Goal: Information Seeking & Learning: Learn about a topic

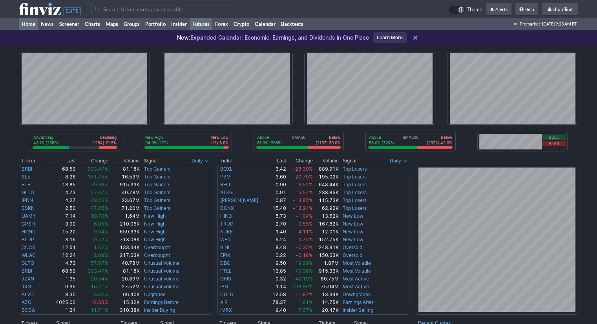
click at [198, 24] on link "Futures" at bounding box center [201, 24] width 23 height 12
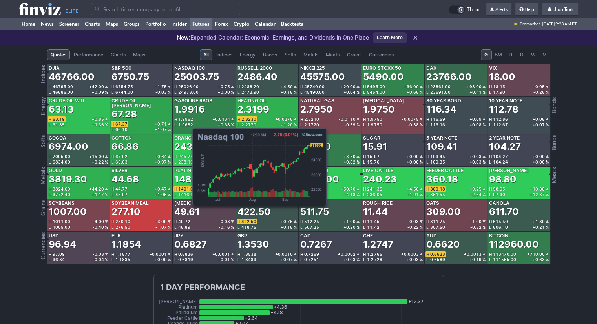
click at [189, 87] on span "25026.00" at bounding box center [188, 86] width 20 height 5
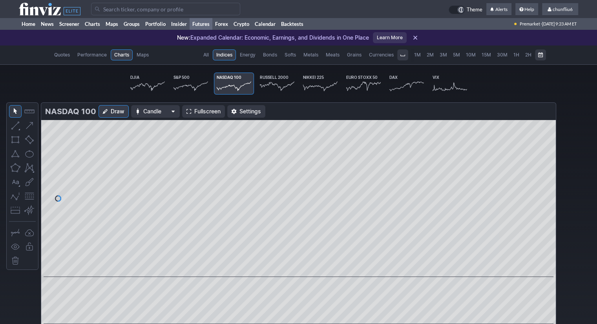
scroll to position [0, 46]
click at [201, 113] on span "Fullscreen" at bounding box center [207, 112] width 26 height 8
click at [29, 22] on link "Home" at bounding box center [28, 24] width 19 height 12
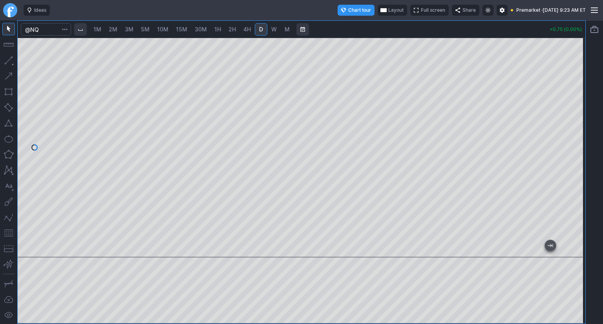
click at [166, 32] on span "10M" at bounding box center [162, 29] width 11 height 7
drag, startPoint x: 573, startPoint y: 85, endPoint x: 573, endPoint y: 96, distance: 10.6
click at [573, 96] on div at bounding box center [577, 146] width 16 height 200
drag, startPoint x: 11, startPoint y: 235, endPoint x: 18, endPoint y: 228, distance: 9.8
click at [11, 233] on button "button" at bounding box center [8, 233] width 13 height 13
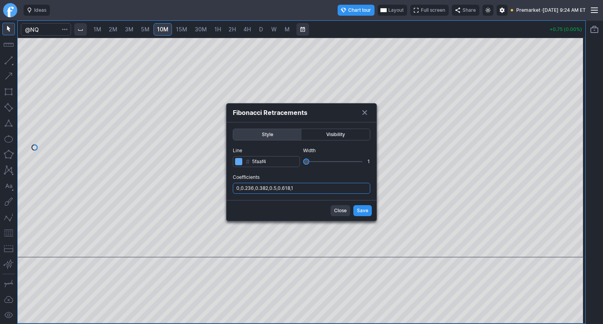
click at [300, 187] on input "0,0.236,0.382,0.5,0.618,1" at bounding box center [301, 188] width 137 height 11
type input "0,0.236,0.382,0.5,0.618,1,.786"
drag, startPoint x: 361, startPoint y: 210, endPoint x: 350, endPoint y: 195, distance: 18.0
click at [361, 209] on span "Save" at bounding box center [362, 211] width 11 height 8
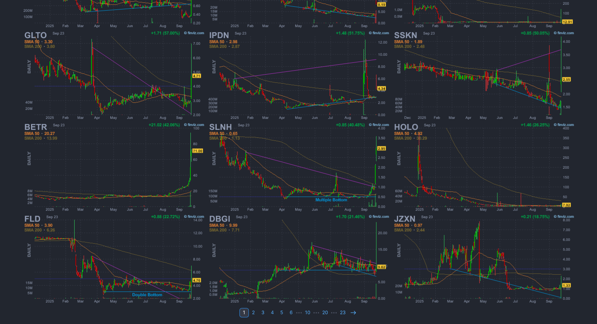
scroll to position [207, 0]
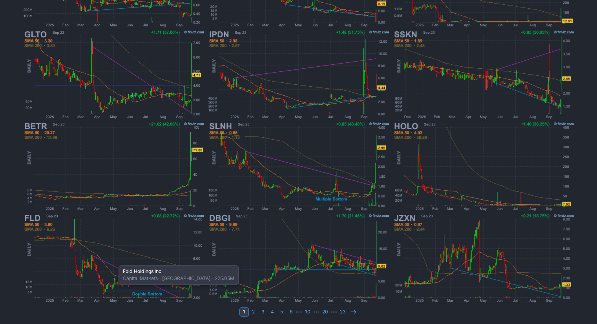
click at [115, 261] on img at bounding box center [114, 259] width 184 height 92
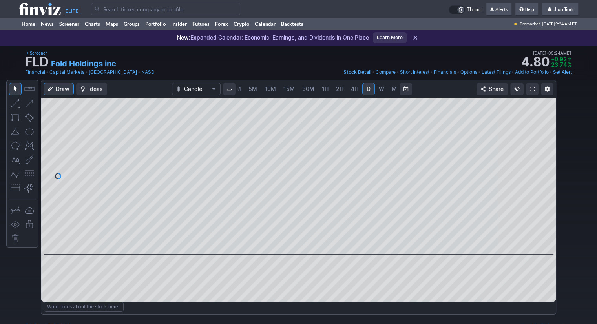
click at [527, 88] on link at bounding box center [532, 89] width 13 height 13
click at [533, 90] on span at bounding box center [532, 89] width 5 height 6
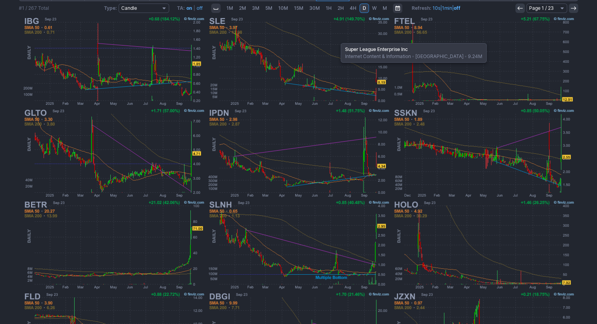
scroll to position [89, 0]
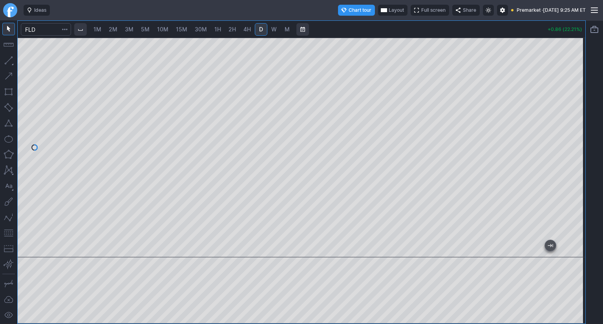
click at [421, 7] on span "Full screen" at bounding box center [433, 10] width 24 height 8
click at [378, 9] on button "Layout" at bounding box center [392, 10] width 29 height 11
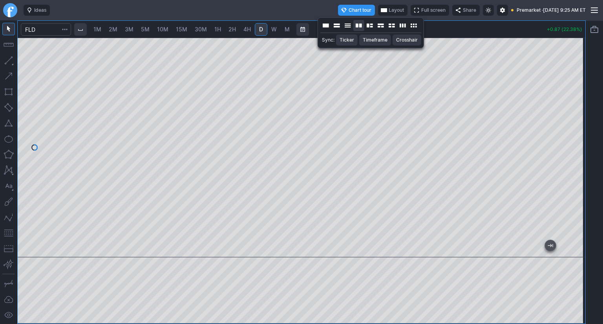
click at [359, 25] on button "Layout" at bounding box center [359, 25] width 11 height 11
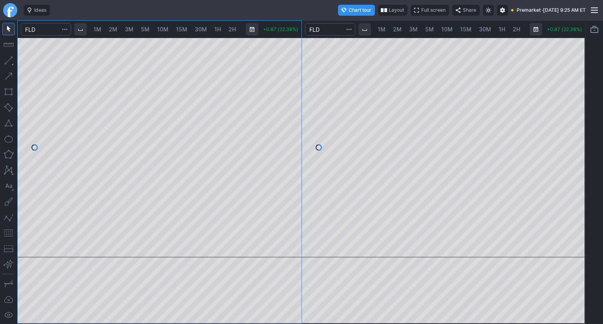
scroll to position [0, 48]
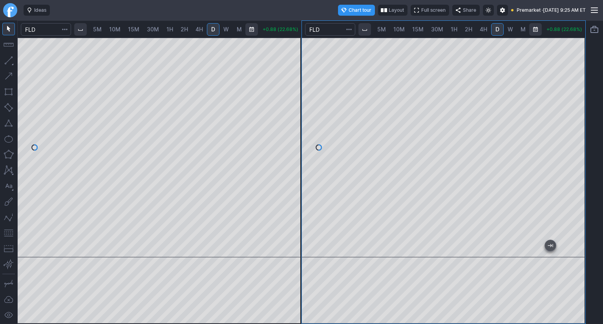
click at [435, 30] on span "30M" at bounding box center [437, 29] width 12 height 7
drag, startPoint x: 574, startPoint y: 62, endPoint x: 569, endPoint y: 130, distance: 68.1
click at [572, 129] on div at bounding box center [577, 146] width 16 height 200
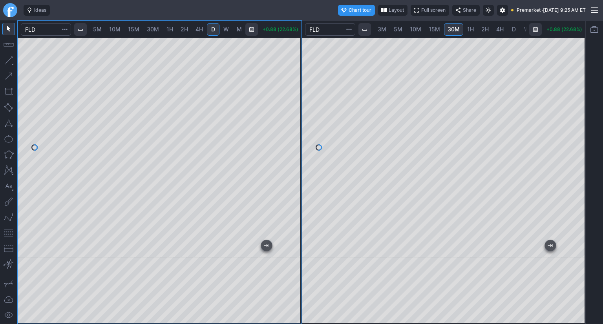
click at [99, 29] on span "5M" at bounding box center [97, 29] width 9 height 7
click at [115, 28] on span "2M" at bounding box center [113, 29] width 9 height 7
drag, startPoint x: 298, startPoint y: 61, endPoint x: 290, endPoint y: 93, distance: 33.3
click at [295, 92] on div at bounding box center [293, 146] width 16 height 200
drag, startPoint x: 294, startPoint y: 131, endPoint x: 288, endPoint y: 122, distance: 10.7
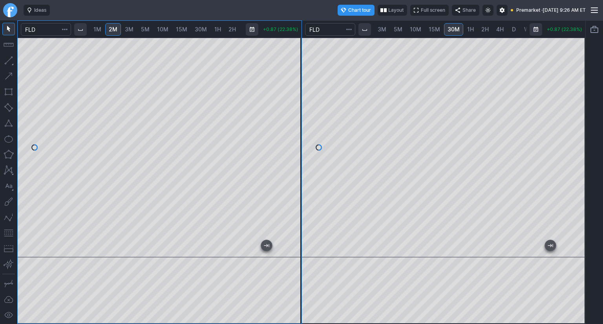
click at [294, 120] on div at bounding box center [293, 146] width 16 height 200
drag, startPoint x: 11, startPoint y: 234, endPoint x: 18, endPoint y: 224, distance: 12.0
click at [12, 232] on button "button" at bounding box center [8, 233] width 13 height 13
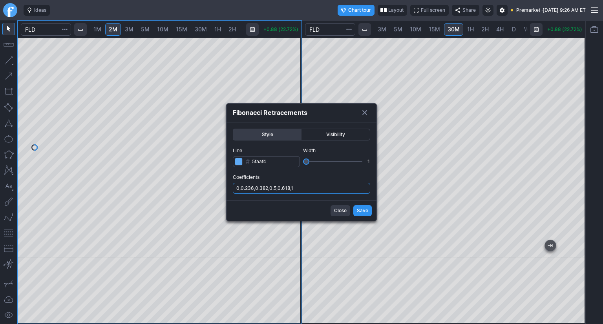
click at [302, 191] on input "0,0.236,0.382,0.5,0.618,1" at bounding box center [301, 188] width 137 height 11
type input "0,0.236,0.382,0.5,0.618,1,.786"
click at [357, 213] on span "Save" at bounding box center [362, 211] width 11 height 8
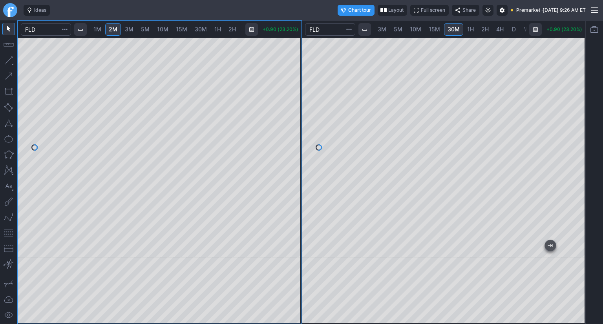
scroll to position [0, 32]
drag, startPoint x: 575, startPoint y: 134, endPoint x: 574, endPoint y: 150, distance: 16.1
click at [577, 149] on div at bounding box center [577, 146] width 16 height 200
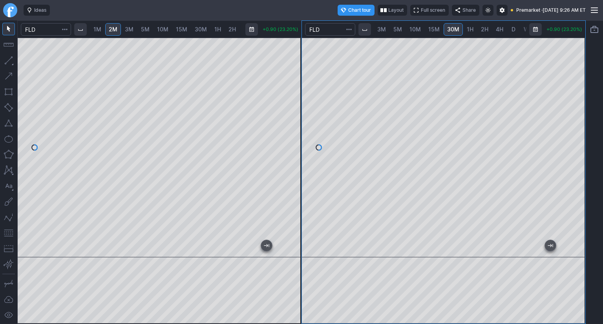
drag, startPoint x: 7, startPoint y: 235, endPoint x: 17, endPoint y: 226, distance: 13.9
click at [7, 234] on button "button" at bounding box center [8, 233] width 13 height 13
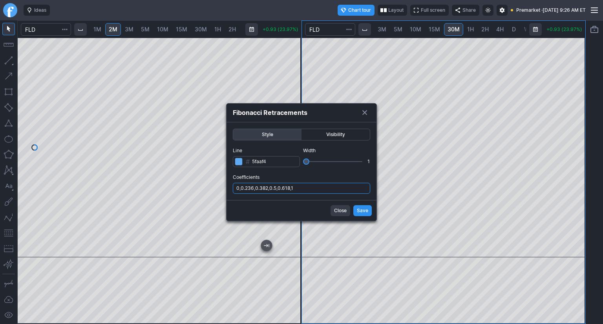
click at [303, 190] on input "0,0.236,0.382,0.5,0.618,1" at bounding box center [301, 188] width 137 height 11
type input "0,0.236,0.382,0.5,0.618,1,.786"
click at [365, 211] on span "Save" at bounding box center [362, 211] width 11 height 8
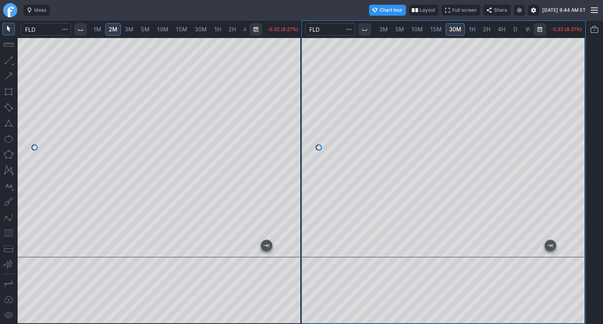
scroll to position [0, 29]
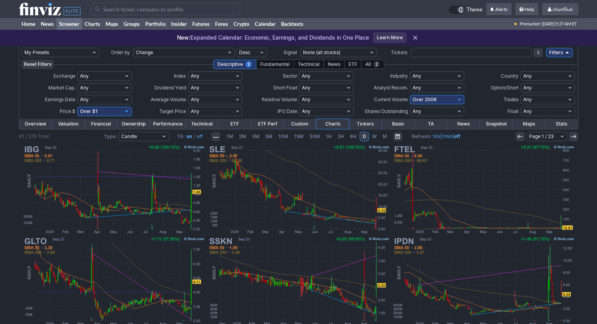
click at [113, 13] on input "Search" at bounding box center [165, 9] width 149 height 13
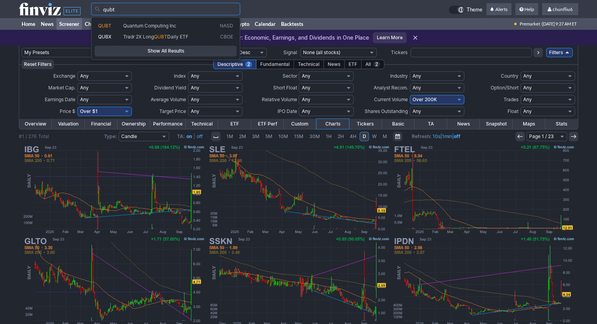
type input "qubt"
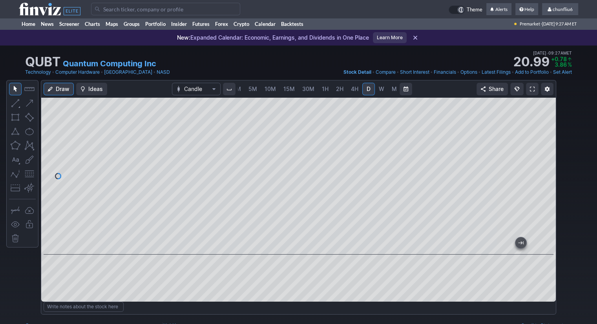
click at [531, 89] on span at bounding box center [532, 89] width 5 height 6
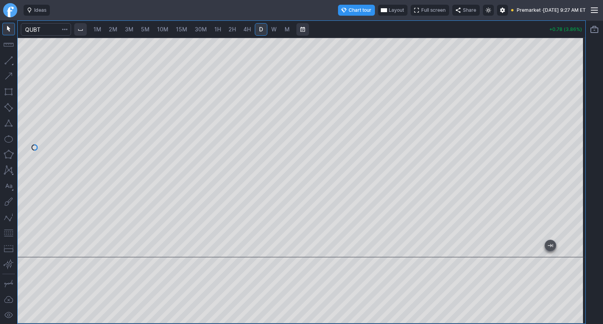
drag, startPoint x: 576, startPoint y: 91, endPoint x: 575, endPoint y: 130, distance: 39.3
click at [575, 130] on div at bounding box center [577, 146] width 16 height 200
click at [115, 30] on span "2M" at bounding box center [113, 29] width 9 height 7
drag, startPoint x: 574, startPoint y: 84, endPoint x: 571, endPoint y: 115, distance: 31.2
click at [577, 115] on div at bounding box center [577, 146] width 16 height 200
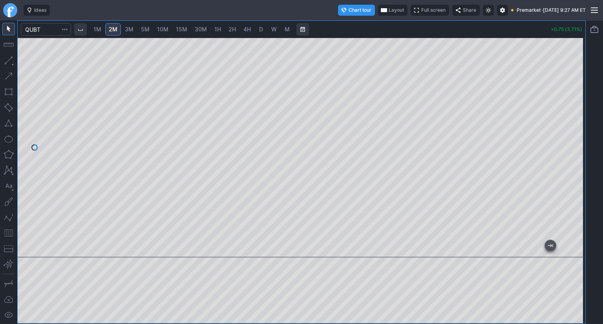
drag, startPoint x: 575, startPoint y: 145, endPoint x: 575, endPoint y: 153, distance: 7.9
click at [575, 153] on div at bounding box center [577, 146] width 16 height 200
click at [8, 235] on button "button" at bounding box center [8, 233] width 13 height 13
click at [542, 26] on div "1M 2M 3M 5M 10M 15M 30M 1H 2H 4H D W M +0.80 (3.96%)" at bounding box center [302, 172] width 568 height 303
drag, startPoint x: 576, startPoint y: 99, endPoint x: 575, endPoint y: 109, distance: 10.2
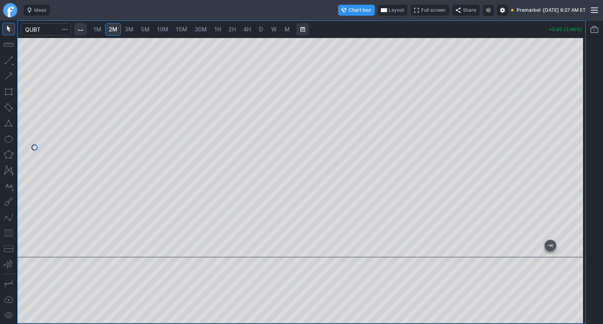
click at [575, 109] on div at bounding box center [577, 146] width 16 height 200
drag, startPoint x: 578, startPoint y: 125, endPoint x: 579, endPoint y: 133, distance: 8.8
click at [579, 133] on div at bounding box center [577, 146] width 16 height 200
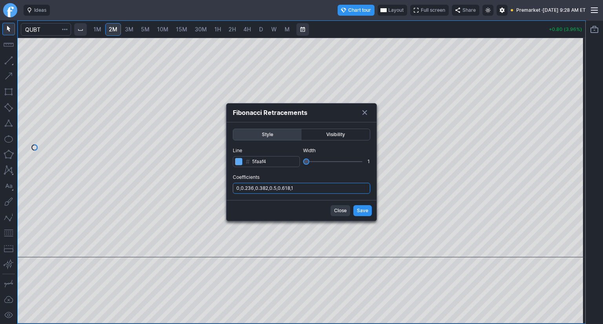
click at [322, 188] on input "0,0.236,0.382,0.5,0.618,1" at bounding box center [301, 188] width 137 height 11
type input "0,0.236,0.382,0.5,0.618,1,.786"
click at [359, 212] on span "Save" at bounding box center [362, 211] width 11 height 8
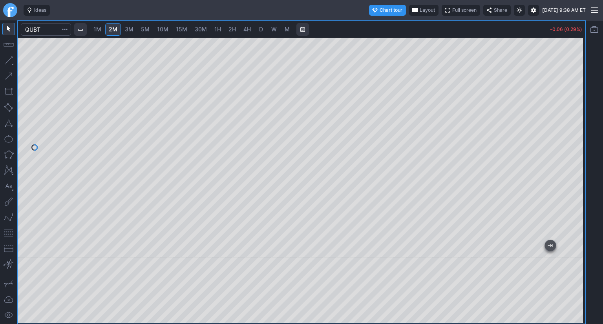
drag, startPoint x: 577, startPoint y: 125, endPoint x: 577, endPoint y: 142, distance: 16.9
click at [577, 142] on div at bounding box center [577, 146] width 16 height 200
click at [577, 107] on div at bounding box center [302, 148] width 568 height 220
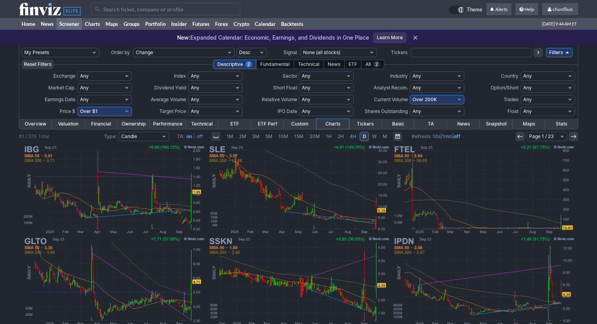
click at [126, 112] on select "Any Under $1 Under $2 Under $3 Under $4 Under $5 Under $7 Under $10 Under $15 U…" at bounding box center [104, 111] width 55 height 9
select select "o10"
click at [77, 107] on select "Any Under $1 Under $2 Under $3 Under $4 Under $5 Under $7 Under $10 Under $15 U…" at bounding box center [104, 111] width 55 height 9
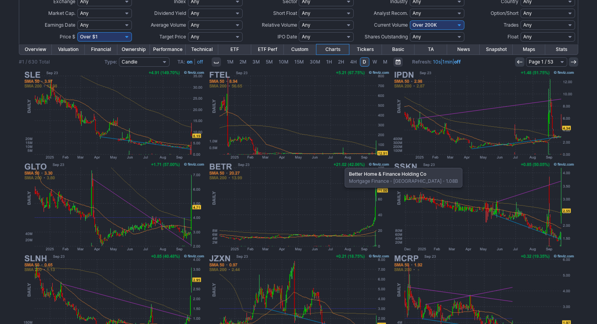
scroll to position [50, 0]
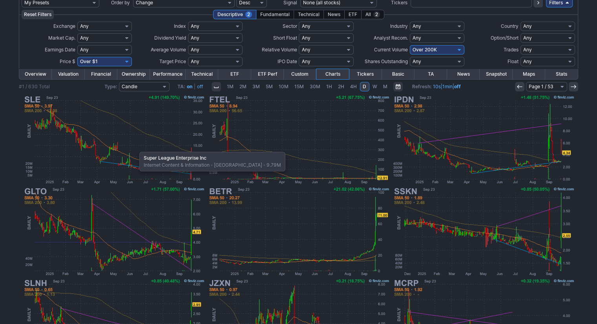
click at [136, 148] on img at bounding box center [114, 140] width 184 height 92
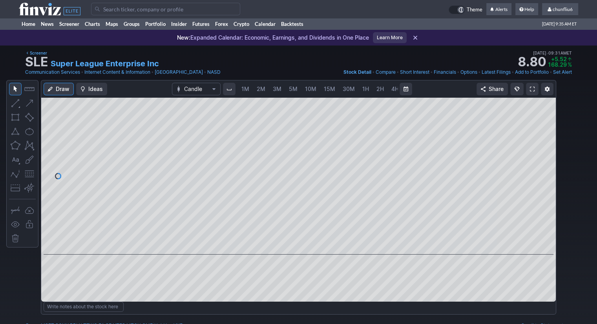
scroll to position [0, 40]
click at [249, 90] on span "5M" at bounding box center [253, 89] width 9 height 7
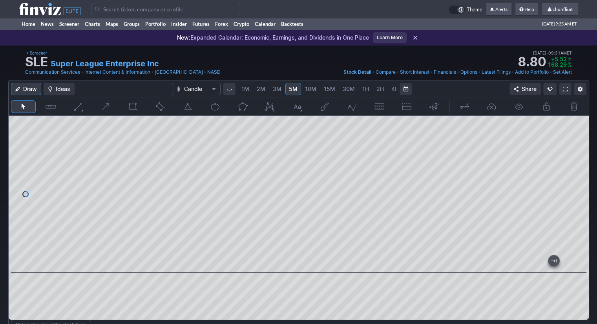
click at [260, 87] on span "2M" at bounding box center [261, 89] width 9 height 7
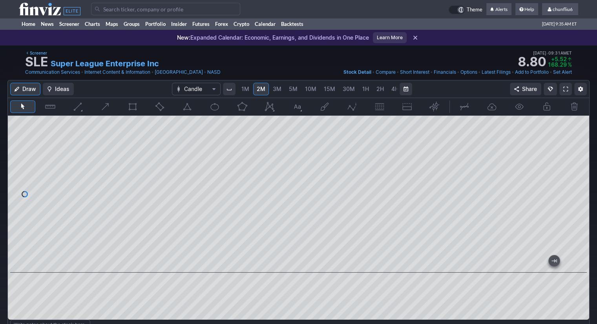
click at [242, 90] on span "1M" at bounding box center [246, 89] width 8 height 7
click at [566, 90] on span at bounding box center [566, 89] width 5 height 6
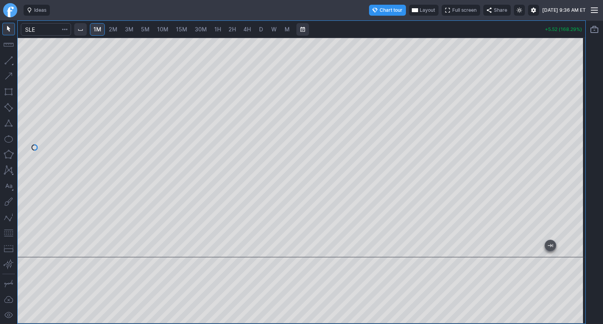
drag, startPoint x: 575, startPoint y: 126, endPoint x: 570, endPoint y: 141, distance: 16.0
click at [571, 140] on div at bounding box center [577, 146] width 16 height 200
drag, startPoint x: 576, startPoint y: 128, endPoint x: 575, endPoint y: 169, distance: 40.1
click at [575, 169] on div at bounding box center [577, 146] width 16 height 200
drag, startPoint x: 8, startPoint y: 236, endPoint x: 16, endPoint y: 231, distance: 9.4
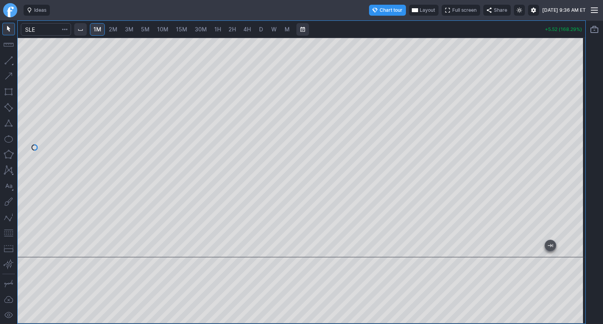
click at [9, 236] on button "button" at bounding box center [8, 233] width 13 height 13
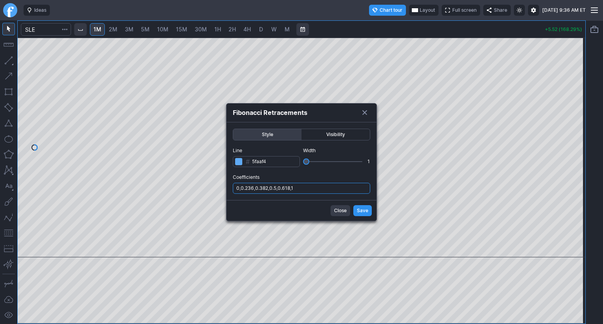
drag, startPoint x: 310, startPoint y: 187, endPoint x: 311, endPoint y: 192, distance: 4.4
click at [310, 187] on input "0,0.236,0.382,0.5,0.618,1" at bounding box center [301, 188] width 137 height 11
type input "0,0.236,0.382,0.5,0.618,1,.786"
click at [363, 210] on span "Save" at bounding box center [362, 211] width 11 height 8
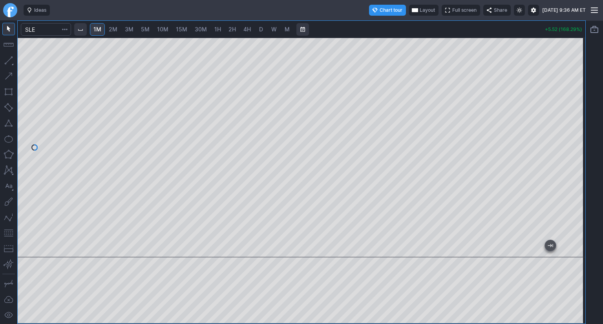
click at [420, 11] on span "Layout" at bounding box center [427, 10] width 15 height 8
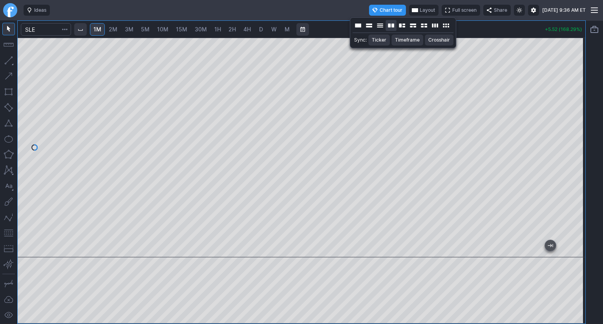
click at [393, 28] on button "Layout" at bounding box center [391, 25] width 11 height 11
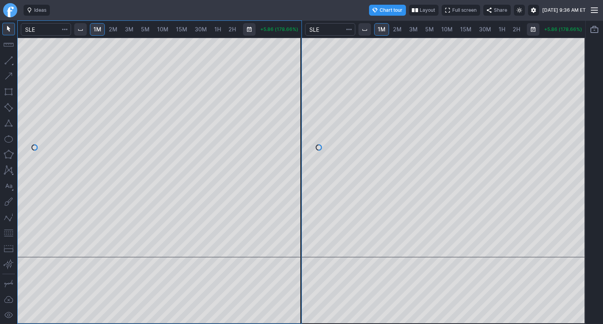
click at [428, 30] on span "5M" at bounding box center [429, 29] width 9 height 7
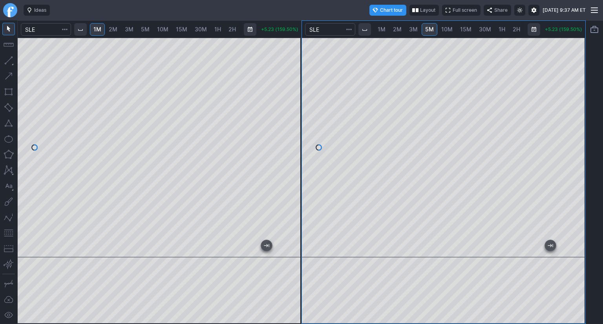
click at [572, 137] on div at bounding box center [444, 148] width 284 height 220
click at [8, 124] on button "button" at bounding box center [8, 123] width 13 height 13
click at [41, 32] on input "Search" at bounding box center [46, 29] width 50 height 13
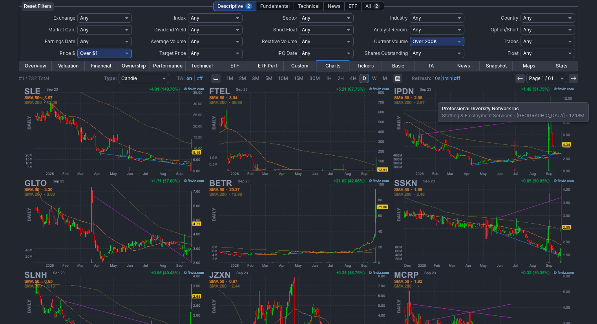
scroll to position [50, 0]
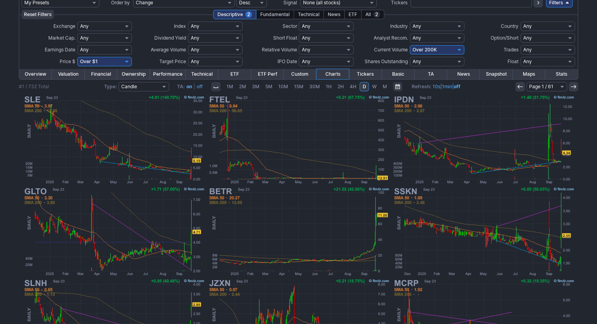
click at [438, 49] on select "Any Under 50K Under 100K Under 500K Under 750K Under 1M Over 0 Over 50K Over 10…" at bounding box center [437, 49] width 55 height 9
select select "o300"
click at [410, 45] on select "Any Under 50K Under 100K Under 500K Under 750K Under 1M Over 0 Over 50K Over 10…" at bounding box center [437, 49] width 55 height 9
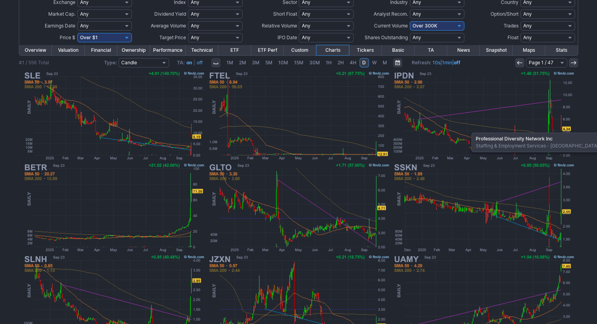
scroll to position [79, 0]
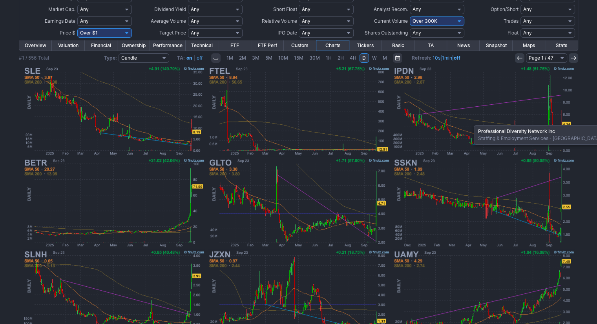
click at [476, 121] on img at bounding box center [484, 111] width 184 height 92
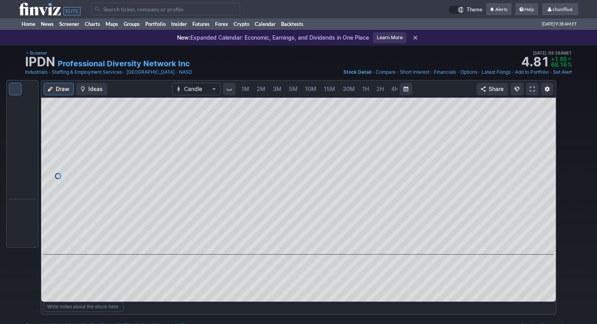
scroll to position [0, 40]
click at [251, 86] on span "5M" at bounding box center [253, 89] width 9 height 7
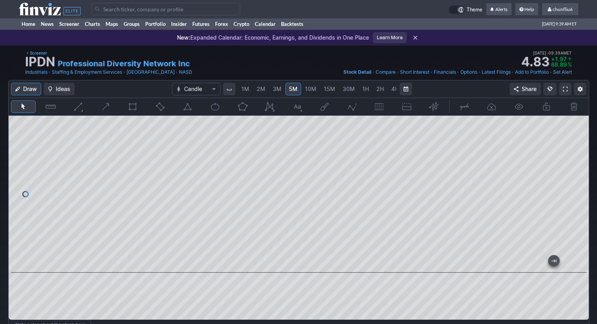
click at [563, 90] on span at bounding box center [565, 89] width 5 height 6
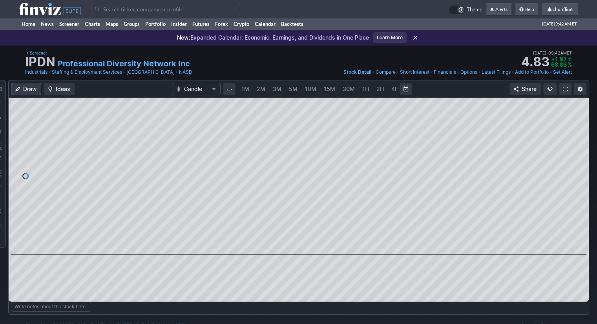
scroll to position [0, 40]
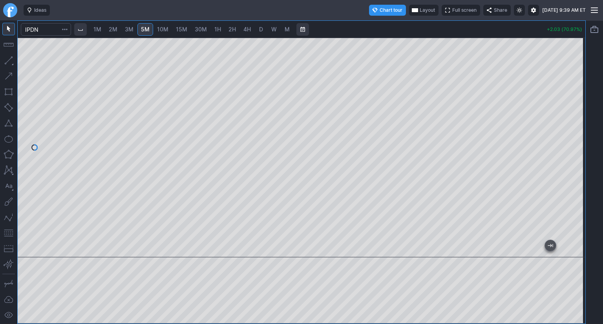
click at [101, 29] on span "1M" at bounding box center [97, 29] width 8 height 7
drag, startPoint x: 579, startPoint y: 112, endPoint x: 571, endPoint y: 139, distance: 27.4
click at [582, 137] on div at bounding box center [577, 146] width 16 height 200
drag, startPoint x: 9, startPoint y: 235, endPoint x: 15, endPoint y: 231, distance: 7.4
click at [11, 233] on button "button" at bounding box center [8, 233] width 13 height 13
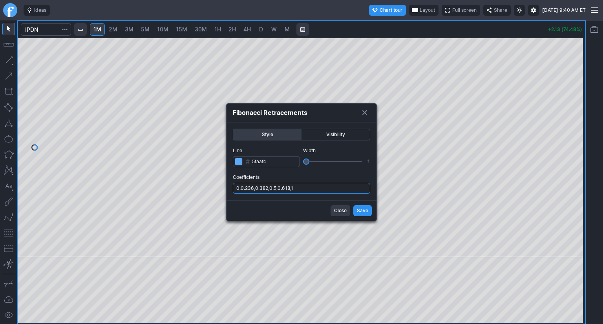
drag, startPoint x: 321, startPoint y: 187, endPoint x: 322, endPoint y: 193, distance: 6.4
click at [321, 187] on input "0,0.236,0.382,0.5,0.618,1" at bounding box center [301, 188] width 137 height 11
type input "0,0.236,0.382,0.5,0.618,1,.786"
click at [361, 211] on span "Save" at bounding box center [362, 211] width 11 height 8
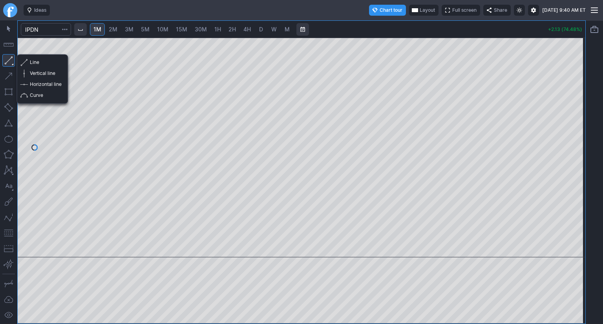
click at [9, 59] on button "button" at bounding box center [8, 60] width 13 height 13
drag, startPoint x: 27, startPoint y: 84, endPoint x: 55, endPoint y: 81, distance: 28.8
click at [27, 84] on button "Horizontal line" at bounding box center [42, 84] width 46 height 11
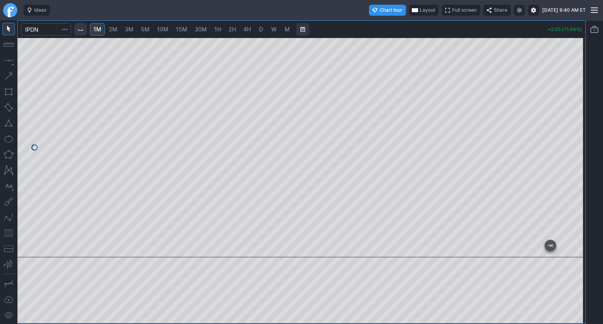
drag, startPoint x: 581, startPoint y: 110, endPoint x: 582, endPoint y: 100, distance: 10.3
click at [582, 100] on div at bounding box center [577, 146] width 16 height 200
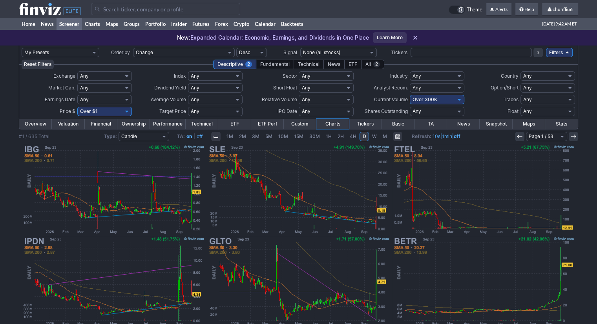
click at [126, 111] on select "Any Under $1 Under $2 Under $3 Under $4 Under $5 Under $7 Under $10 Under $15 U…" at bounding box center [104, 111] width 55 height 9
select select "o10"
click at [77, 107] on select "Any Under $1 Under $2 Under $3 Under $4 Under $5 Under $7 Under $10 Under $15 U…" at bounding box center [104, 111] width 55 height 9
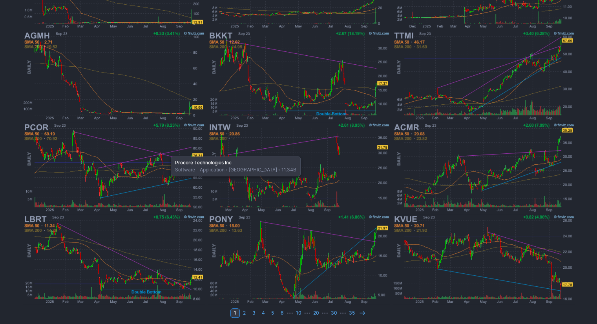
scroll to position [207, 0]
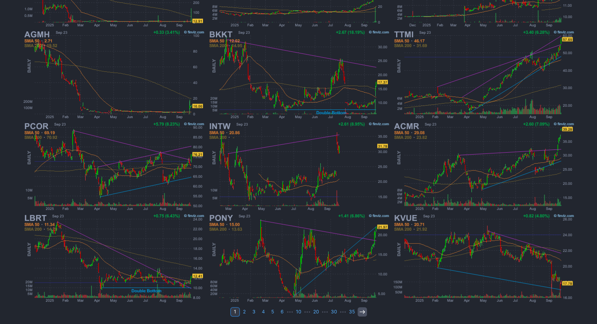
click at [361, 312] on icon at bounding box center [362, 312] width 6 height 6
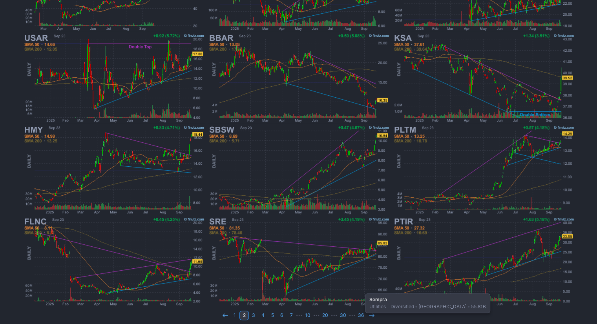
scroll to position [207, 0]
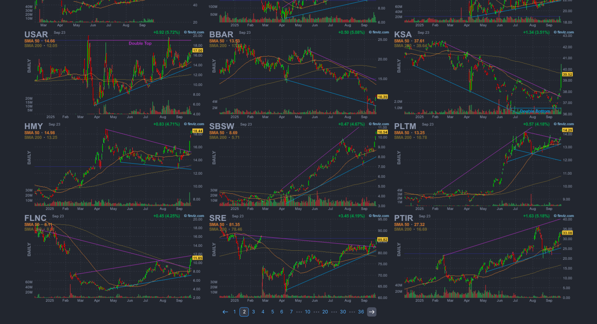
click at [369, 312] on icon at bounding box center [372, 312] width 6 height 6
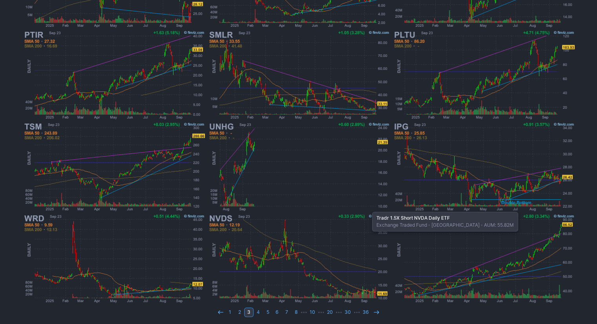
scroll to position [207, 0]
click at [374, 312] on icon at bounding box center [377, 312] width 6 height 6
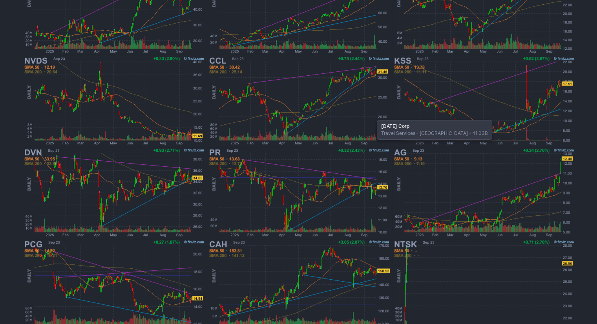
scroll to position [207, 0]
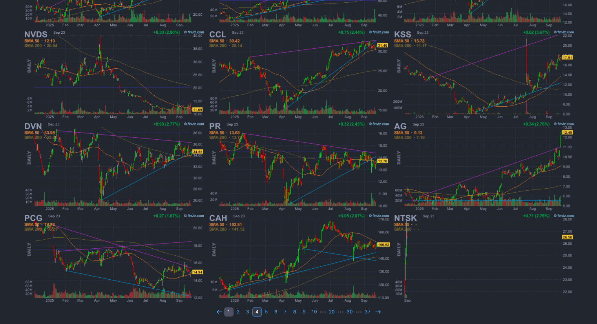
click at [230, 312] on link "1" at bounding box center [228, 312] width 9 height 9
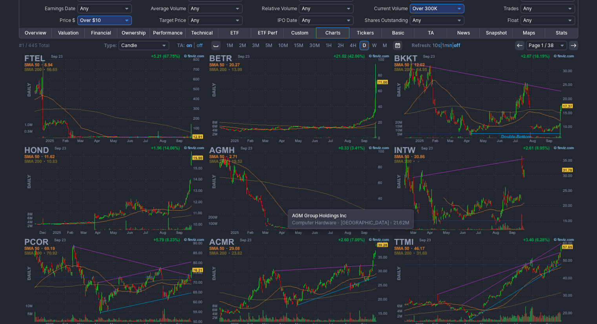
scroll to position [118, 0]
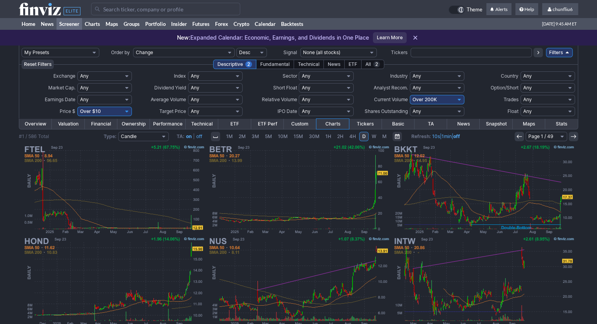
click at [127, 9] on input "Search" at bounding box center [165, 9] width 149 height 13
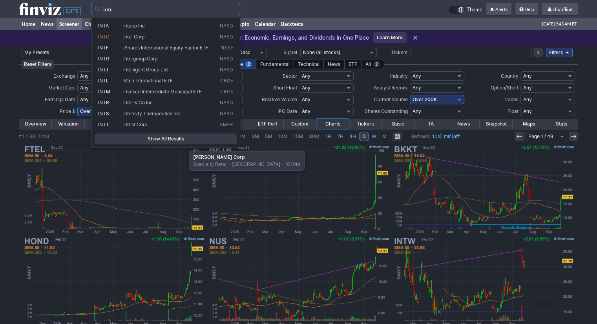
type input "intc"
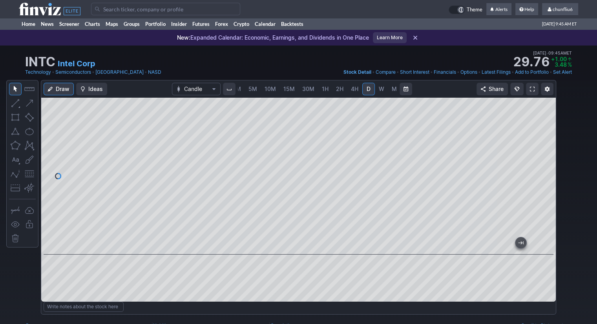
click at [533, 91] on span at bounding box center [532, 89] width 5 height 6
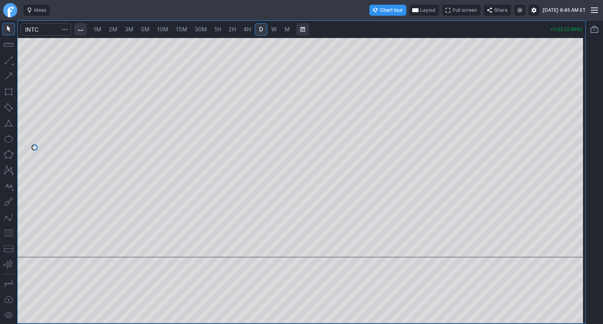
click at [100, 30] on span "1M" at bounding box center [97, 29] width 8 height 7
drag, startPoint x: 577, startPoint y: 88, endPoint x: 585, endPoint y: 166, distance: 78.1
click at [585, 166] on div at bounding box center [577, 146] width 16 height 200
drag, startPoint x: 580, startPoint y: 129, endPoint x: 574, endPoint y: 153, distance: 24.7
click at [574, 153] on div at bounding box center [577, 146] width 16 height 200
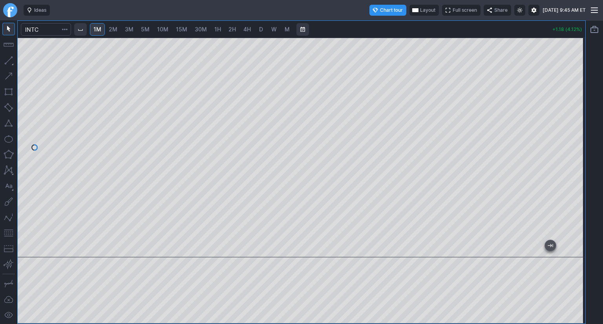
click at [420, 8] on span "Layout" at bounding box center [427, 10] width 15 height 8
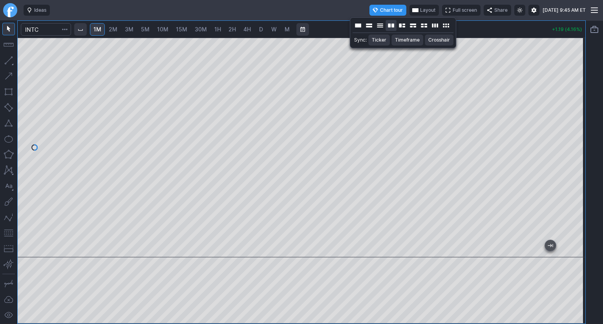
click at [393, 27] on button "Layout" at bounding box center [391, 25] width 11 height 11
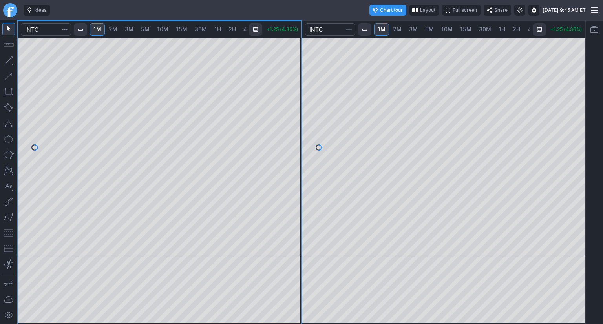
click at [428, 29] on span "5M" at bounding box center [429, 29] width 9 height 7
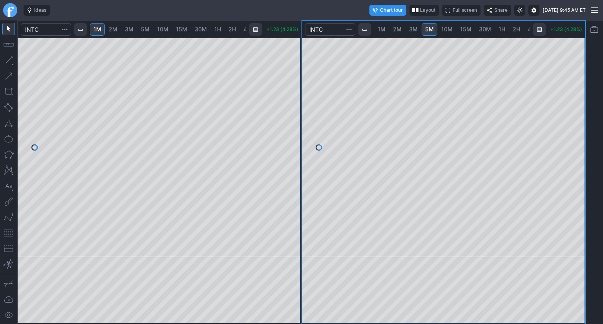
drag, startPoint x: 294, startPoint y: 101, endPoint x: 289, endPoint y: 131, distance: 30.2
click at [289, 131] on div at bounding box center [293, 146] width 16 height 200
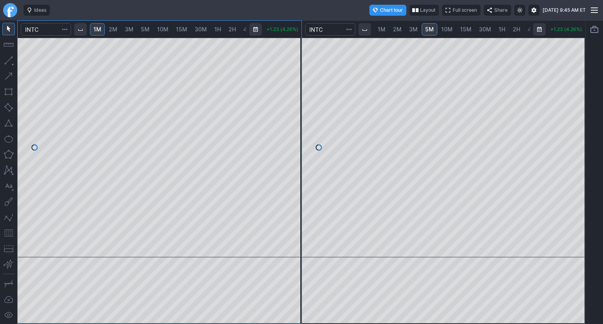
drag, startPoint x: 573, startPoint y: 83, endPoint x: 573, endPoint y: 131, distance: 47.5
click at [573, 131] on div at bounding box center [577, 146] width 16 height 200
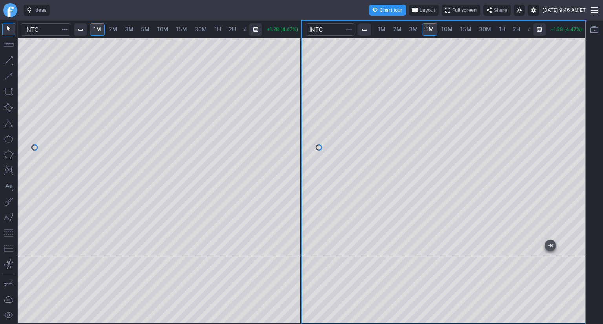
drag, startPoint x: 577, startPoint y: 122, endPoint x: 570, endPoint y: 138, distance: 18.1
click at [574, 138] on div at bounding box center [577, 146] width 16 height 200
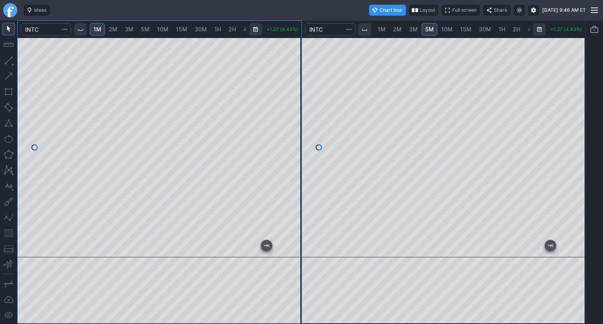
drag, startPoint x: 10, startPoint y: 235, endPoint x: 19, endPoint y: 229, distance: 10.8
click at [11, 234] on button "button" at bounding box center [8, 233] width 13 height 13
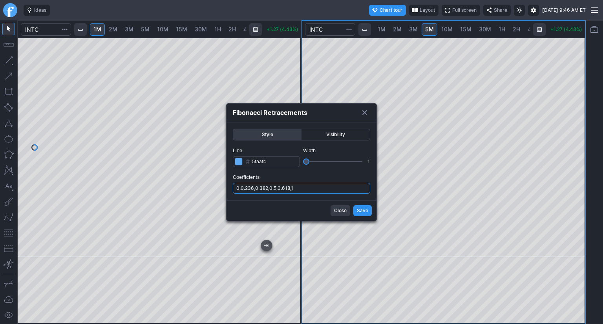
click at [314, 188] on input "0,0.236,0.382,0.5,0.618,1" at bounding box center [301, 188] width 137 height 11
type input "0,0.236,0.382,0.5,0.618,1,.786"
click at [361, 212] on span "Save" at bounding box center [362, 211] width 11 height 8
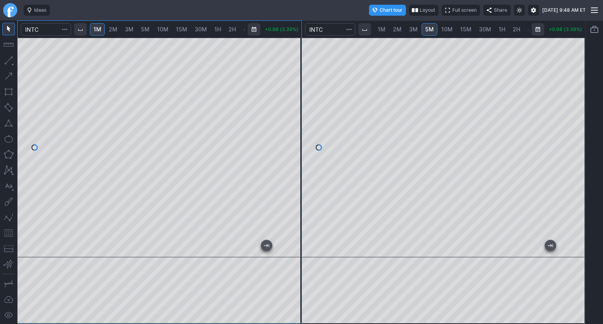
click at [479, 28] on span "30M" at bounding box center [485, 29] width 12 height 7
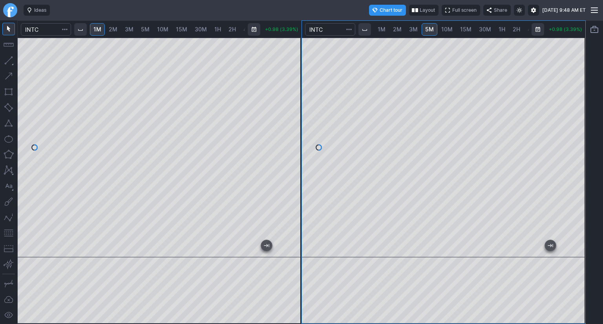
scroll to position [0, 30]
click at [533, 95] on div at bounding box center [444, 148] width 284 height 220
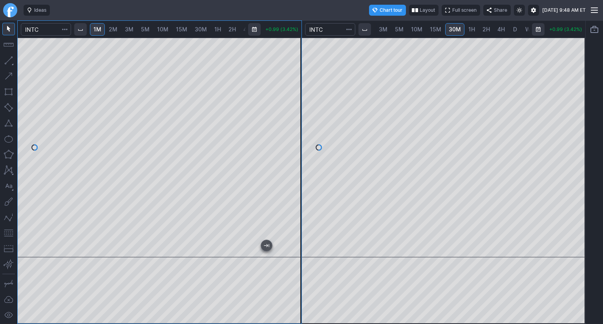
click at [6, 236] on button "button" at bounding box center [8, 233] width 13 height 13
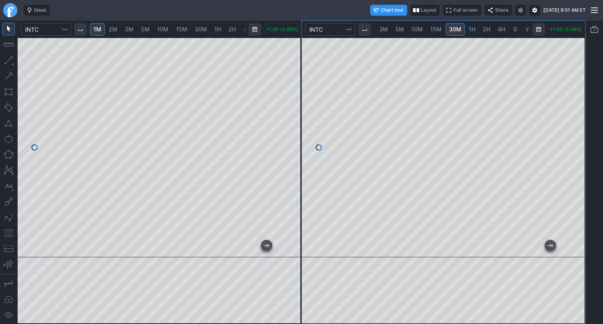
scroll to position [0, 30]
drag, startPoint x: 5, startPoint y: 232, endPoint x: 9, endPoint y: 230, distance: 4.7
click at [8, 230] on button "button" at bounding box center [8, 233] width 13 height 13
drag, startPoint x: 576, startPoint y: 81, endPoint x: 578, endPoint y: 109, distance: 28.7
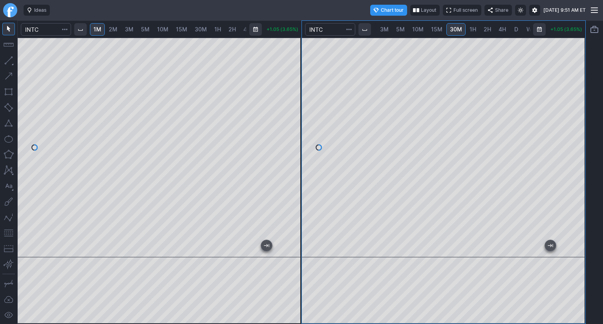
click at [578, 109] on div at bounding box center [577, 146] width 16 height 200
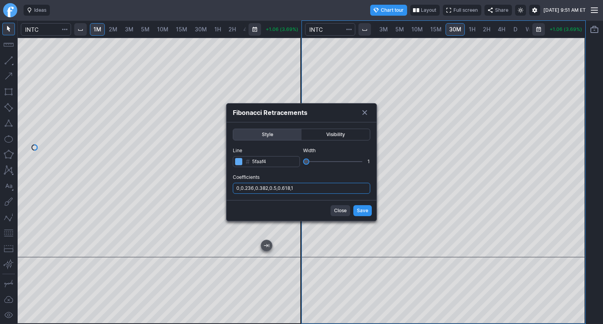
click at [316, 184] on input "0,0.236,0.382,0.5,0.618,1" at bounding box center [301, 188] width 137 height 11
type input "0,0.236,0.382,0.5,0.618,1,.786"
click at [361, 208] on span "Save" at bounding box center [362, 211] width 11 height 8
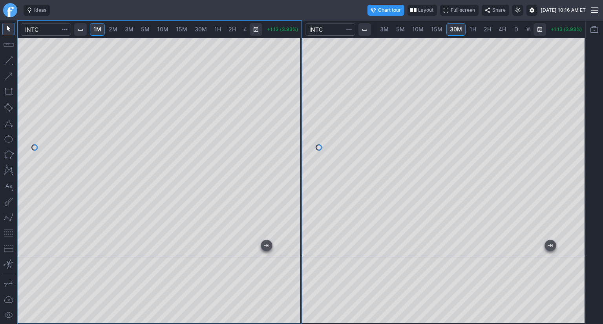
scroll to position [0, 29]
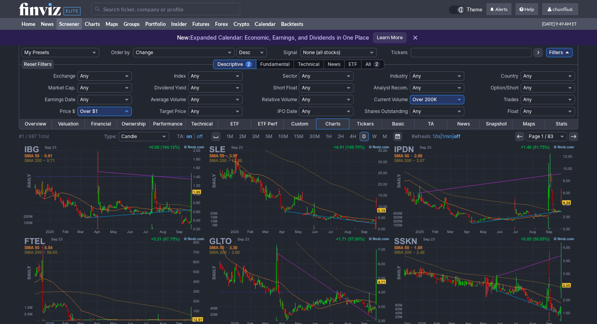
click at [104, 11] on input "Search" at bounding box center [165, 9] width 149 height 13
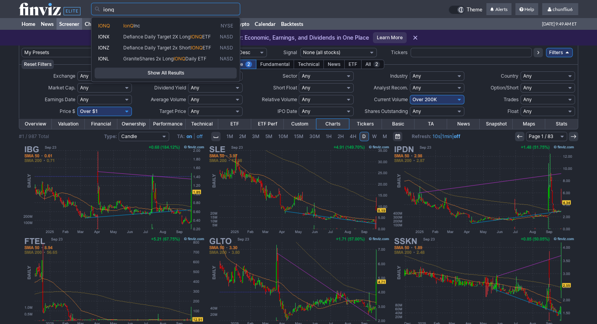
type input "ionq"
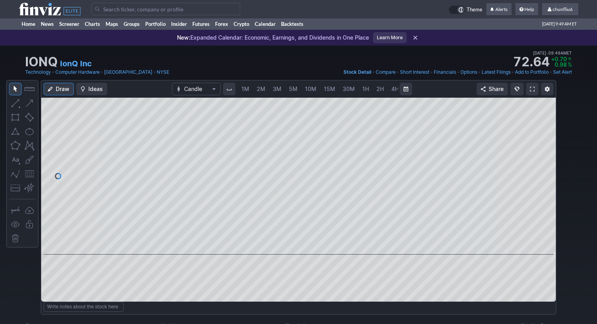
scroll to position [0, 40]
click at [249, 88] on span "5M" at bounding box center [253, 89] width 9 height 7
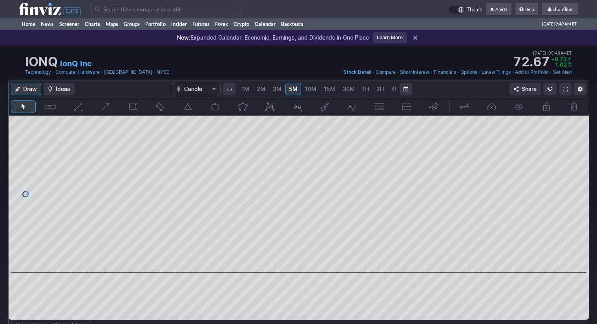
click at [244, 90] on span "1M" at bounding box center [246, 89] width 8 height 7
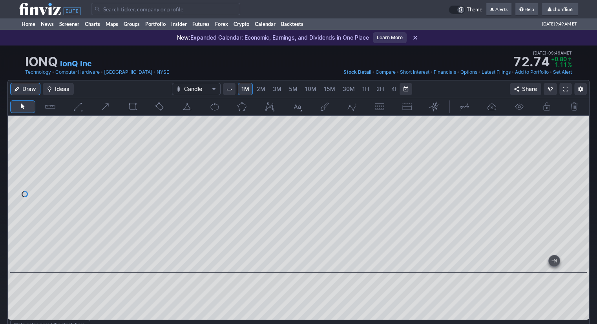
click at [104, 14] on input "Search" at bounding box center [165, 9] width 149 height 13
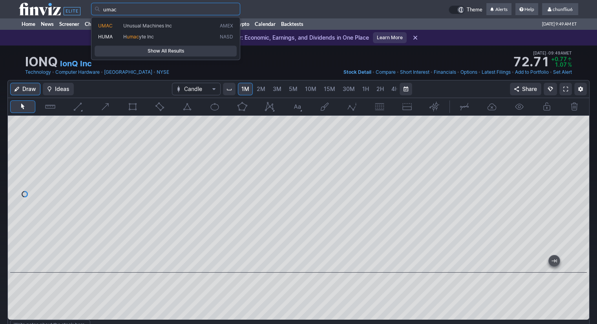
type input "umac"
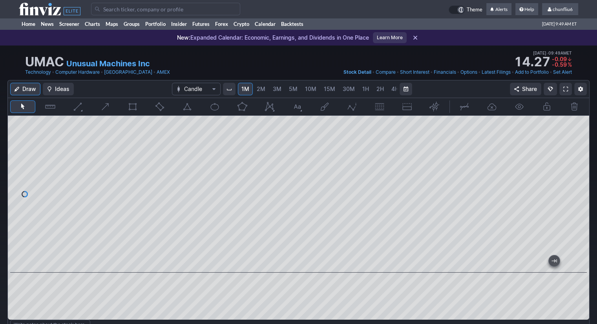
click at [113, 12] on input "Search" at bounding box center [165, 9] width 149 height 13
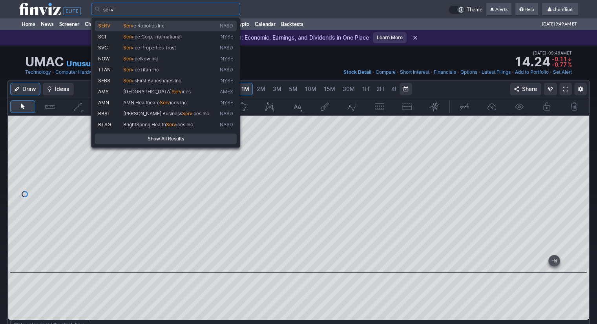
click at [114, 27] on span "SERV" at bounding box center [110, 26] width 25 height 6
type input "SERV"
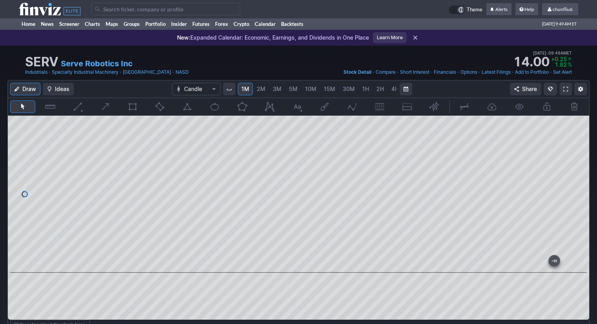
click at [105, 10] on input "Search" at bounding box center [165, 9] width 149 height 13
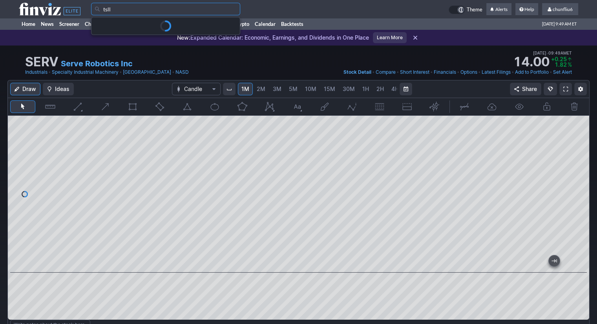
type input "tsll"
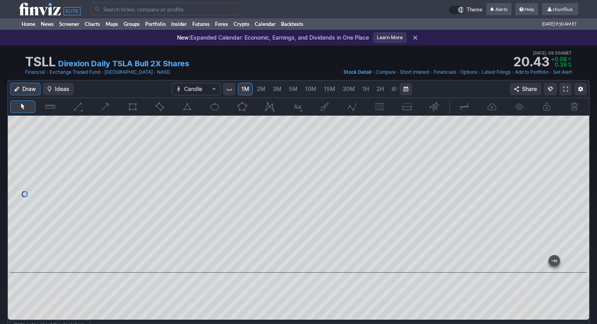
drag, startPoint x: 581, startPoint y: 155, endPoint x: 576, endPoint y: 189, distance: 34.6
click at [580, 189] on div at bounding box center [581, 192] width 16 height 137
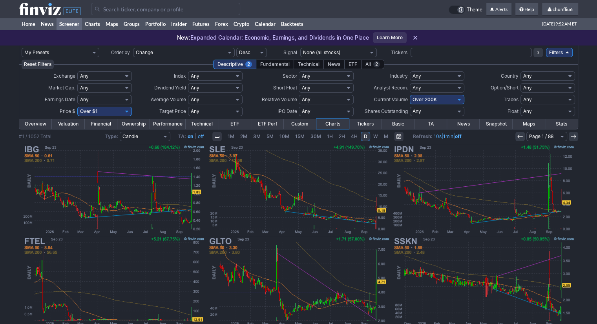
click at [166, 11] on input "Search" at bounding box center [165, 9] width 149 height 13
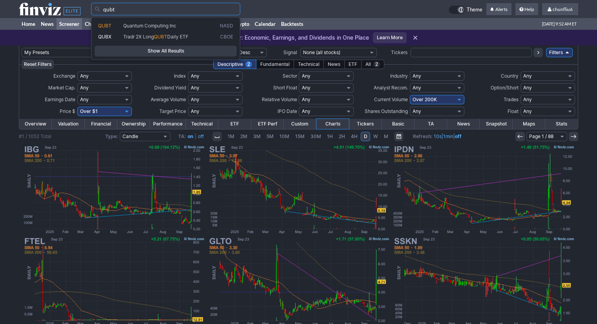
type input "qubt"
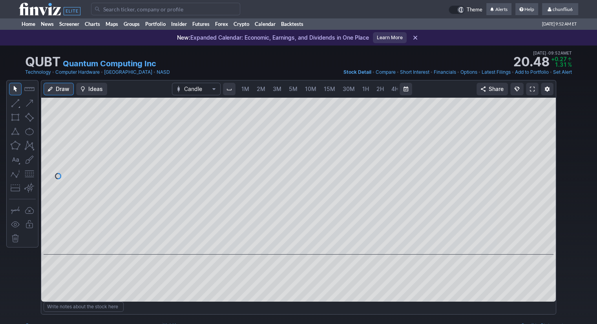
scroll to position [0, 40]
click at [305, 89] on span "30M" at bounding box center [308, 89] width 12 height 7
drag, startPoint x: 548, startPoint y: 134, endPoint x: 548, endPoint y: 151, distance: 16.9
click at [548, 151] on div at bounding box center [548, 174] width 16 height 137
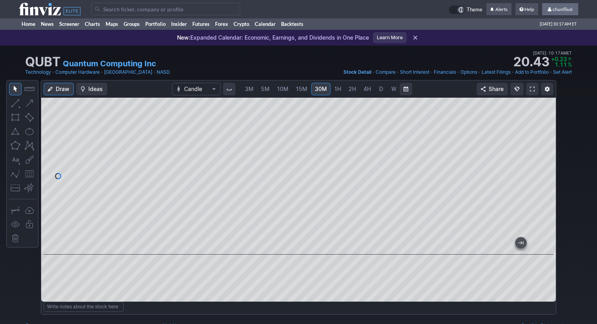
click at [556, 9] on span "chunfliu6" at bounding box center [563, 9] width 20 height 6
click at [546, 59] on link "Sign Out" at bounding box center [557, 58] width 44 height 13
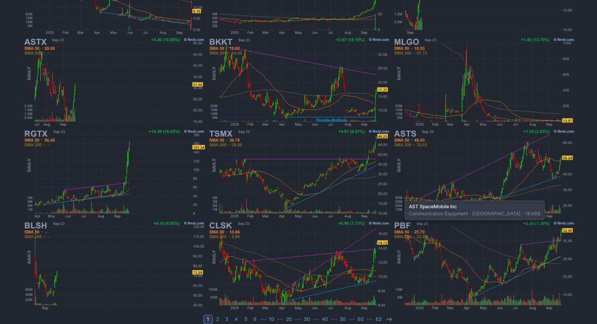
scroll to position [207, 0]
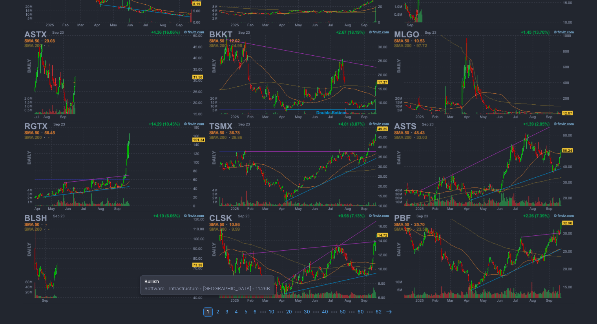
click at [136, 272] on img at bounding box center [114, 259] width 184 height 92
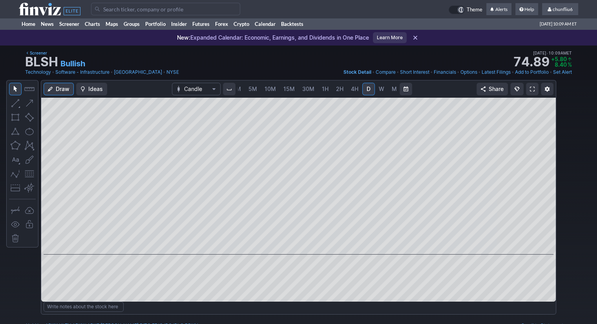
click at [529, 88] on link at bounding box center [532, 89] width 13 height 13
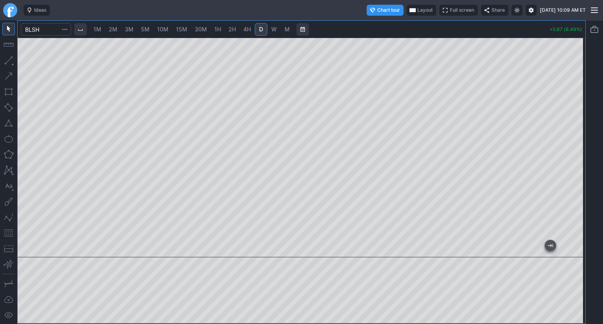
click at [104, 31] on link "1M" at bounding box center [97, 29] width 15 height 13
drag, startPoint x: 580, startPoint y: 83, endPoint x: 571, endPoint y: 137, distance: 55.0
click at [572, 136] on div at bounding box center [577, 146] width 16 height 200
drag, startPoint x: 576, startPoint y: 148, endPoint x: 570, endPoint y: 176, distance: 28.0
click at [570, 176] on div at bounding box center [577, 146] width 16 height 200
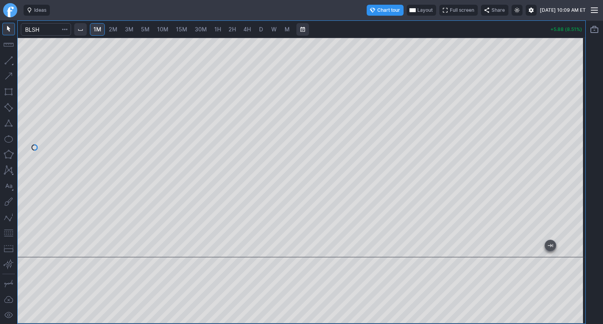
click at [13, 234] on button "button" at bounding box center [8, 233] width 13 height 13
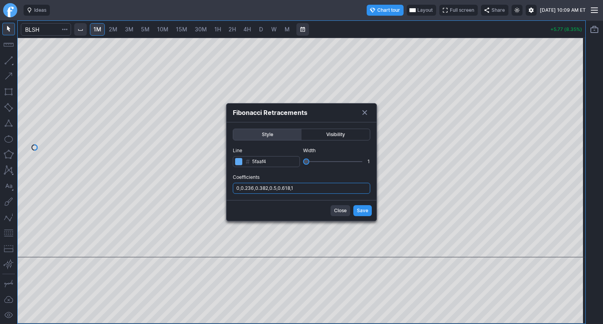
click at [323, 186] on input "0,0.236,0.382,0.5,0.618,1" at bounding box center [301, 188] width 137 height 11
type input "0,0.236,0.382,0.5,0.618,1,.786"
click at [355, 208] on button "Save" at bounding box center [363, 210] width 18 height 11
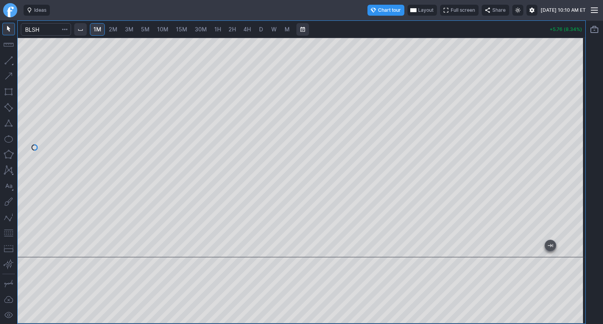
click at [418, 10] on span "Layout" at bounding box center [425, 10] width 15 height 8
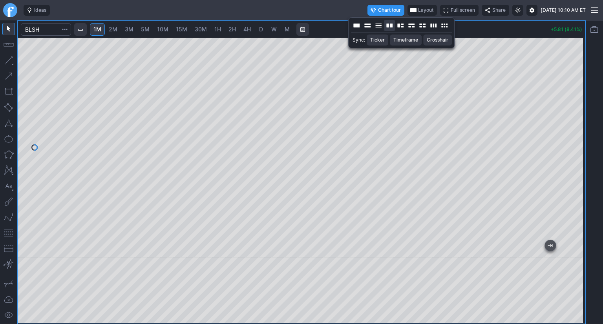
click at [388, 27] on button "Layout" at bounding box center [389, 25] width 11 height 11
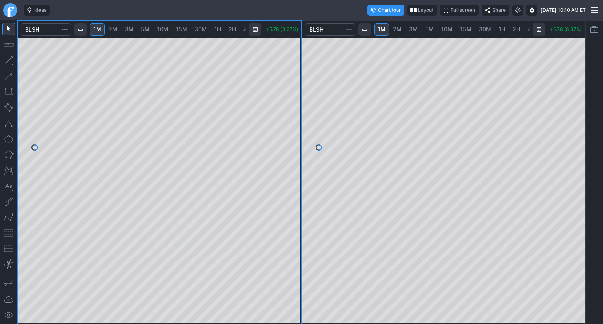
click at [431, 31] on span "5M" at bounding box center [429, 29] width 9 height 7
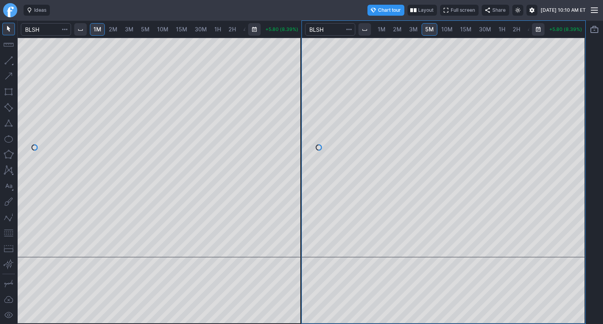
click at [447, 29] on span "10M" at bounding box center [447, 29] width 11 height 7
click at [566, 121] on div at bounding box center [444, 148] width 284 height 220
click at [464, 31] on span "15M" at bounding box center [465, 29] width 11 height 7
drag, startPoint x: 583, startPoint y: 72, endPoint x: 569, endPoint y: 106, distance: 36.1
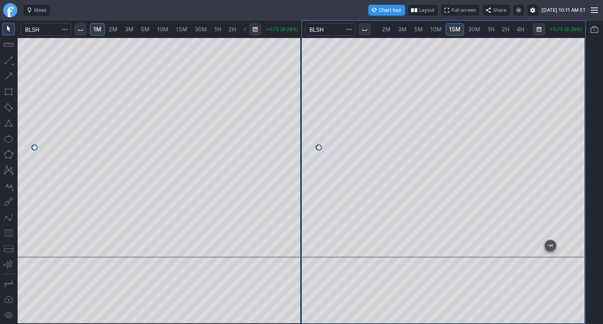
click at [579, 100] on div at bounding box center [577, 146] width 16 height 200
click at [7, 233] on button "button" at bounding box center [8, 233] width 13 height 13
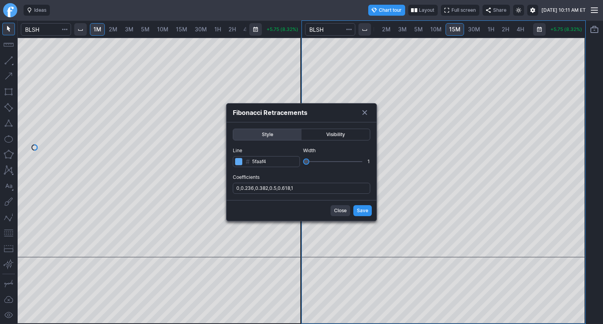
scroll to position [0, 11]
click at [306, 183] on label "Coefficients 0,0.236,0.382,0.5,0.618,1" at bounding box center [301, 184] width 137 height 20
click at [306, 183] on input "0,0.236,0.382,0.5,0.618,1" at bounding box center [301, 188] width 137 height 11
click at [311, 189] on input "0,0.236,0.382,0.5,0.618,1" at bounding box center [301, 188] width 137 height 11
type input "0,0.236,0.382,0.5,0.618,1,.786"
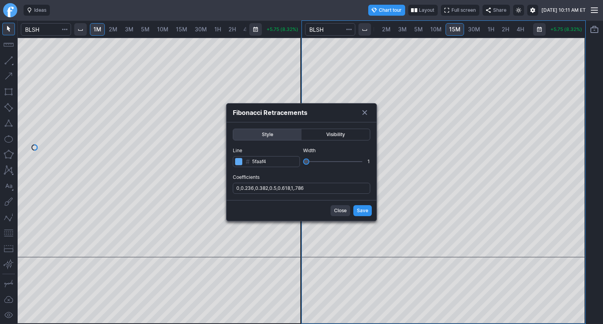
click at [358, 210] on span "Save" at bounding box center [362, 211] width 11 height 8
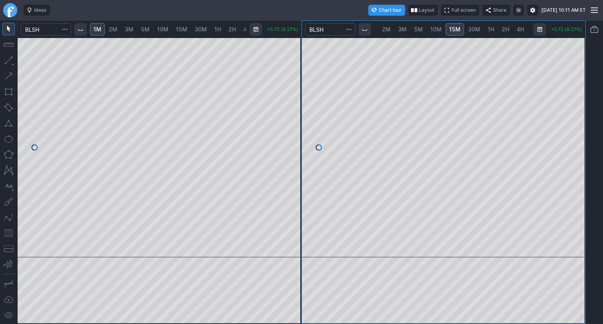
click at [470, 30] on span "30M" at bounding box center [474, 29] width 12 height 7
click at [564, 139] on div at bounding box center [444, 148] width 284 height 220
click at [6, 231] on button "button" at bounding box center [8, 233] width 13 height 13
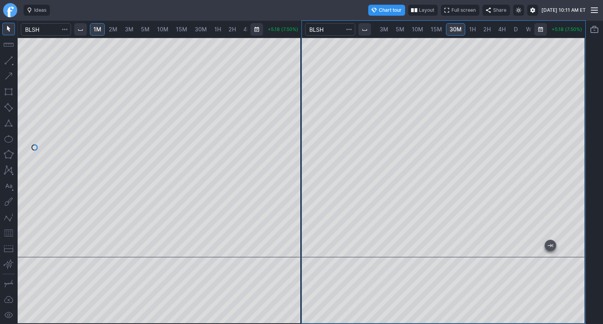
drag, startPoint x: 579, startPoint y: 145, endPoint x: 580, endPoint y: 156, distance: 11.5
click at [580, 156] on div at bounding box center [577, 146] width 16 height 200
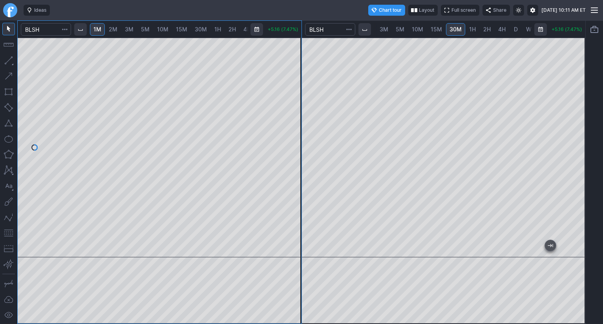
click at [469, 29] on span "1H" at bounding box center [472, 29] width 7 height 7
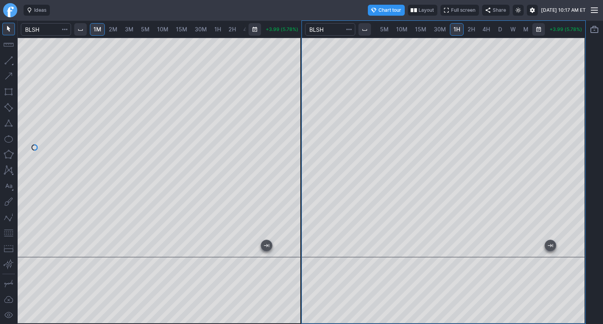
scroll to position [0, 45]
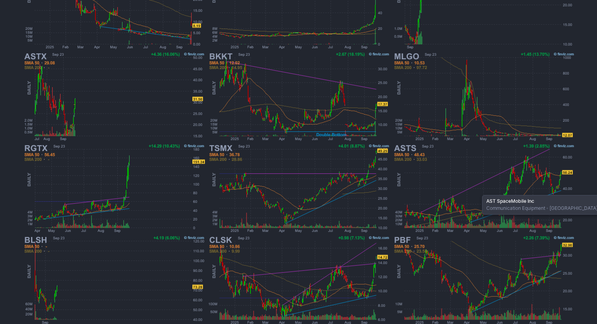
scroll to position [207, 0]
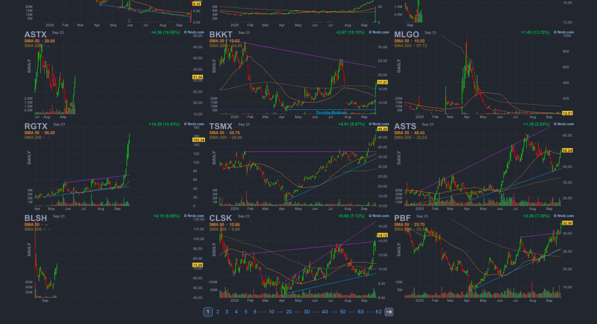
click at [386, 312] on icon at bounding box center [389, 312] width 6 height 6
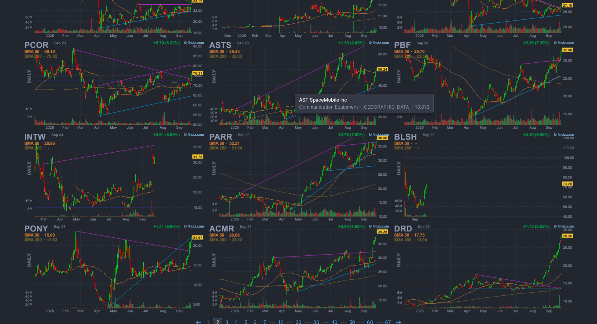
scroll to position [207, 0]
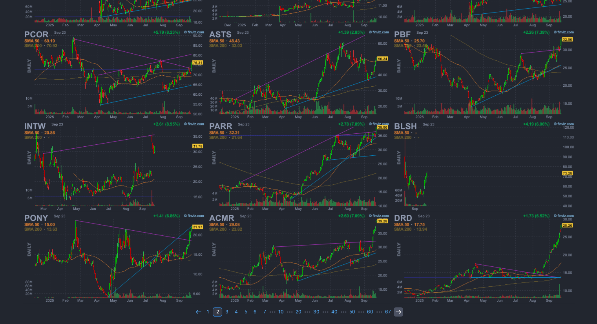
click at [396, 311] on use at bounding box center [398, 312] width 5 height 4
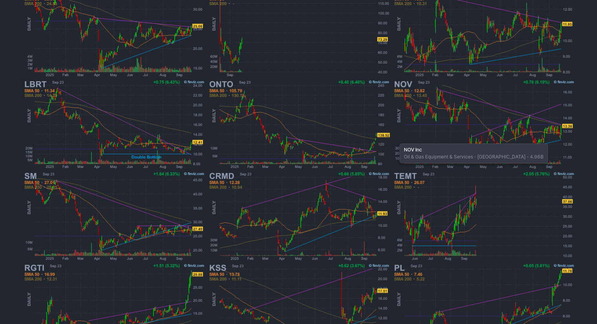
scroll to position [207, 0]
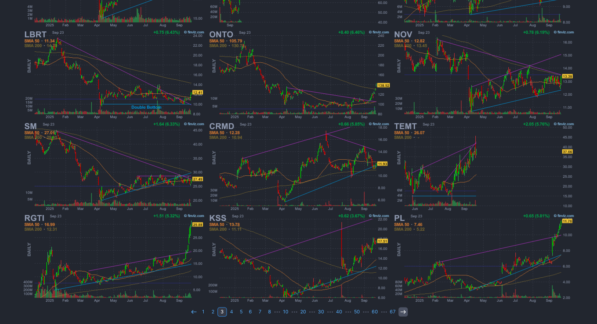
click at [401, 311] on use at bounding box center [403, 312] width 5 height 4
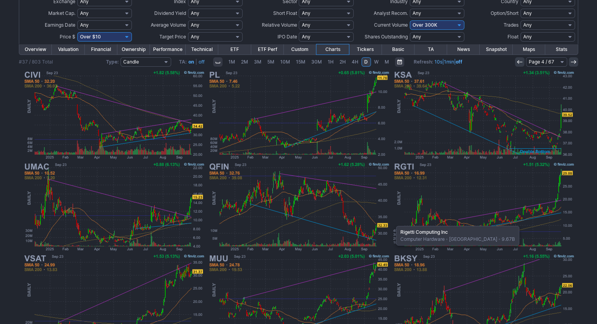
scroll to position [118, 0]
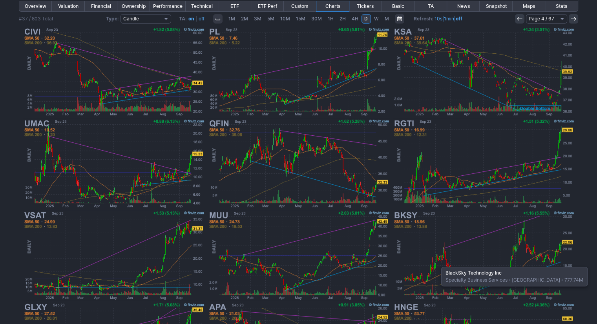
click at [440, 262] on img at bounding box center [484, 256] width 184 height 92
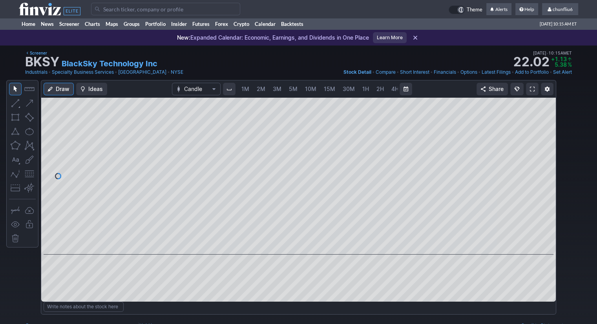
scroll to position [0, 40]
click at [251, 89] on span "5M" at bounding box center [253, 89] width 9 height 7
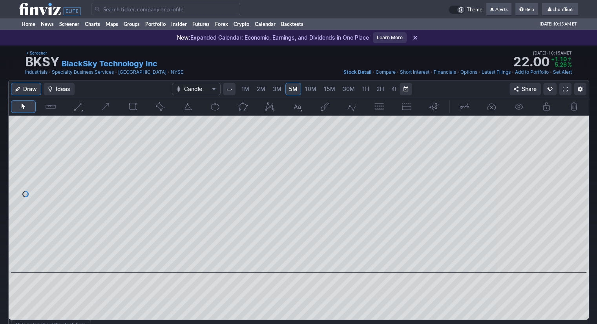
click at [244, 92] on span "1M" at bounding box center [246, 89] width 8 height 7
drag, startPoint x: 577, startPoint y: 162, endPoint x: 577, endPoint y: 208, distance: 46.4
click at [578, 208] on div at bounding box center [581, 192] width 16 height 137
